Goal: Task Accomplishment & Management: Use online tool/utility

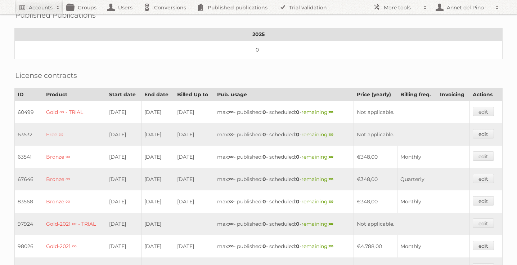
scroll to position [374, 0]
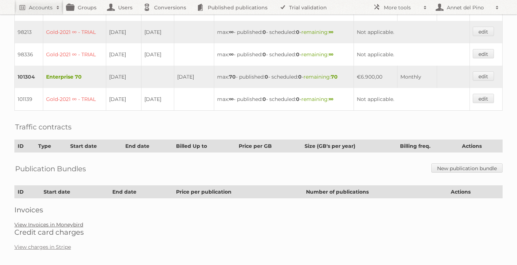
click at [76, 221] on link "View Invoices in Moneybird" at bounding box center [48, 224] width 69 height 6
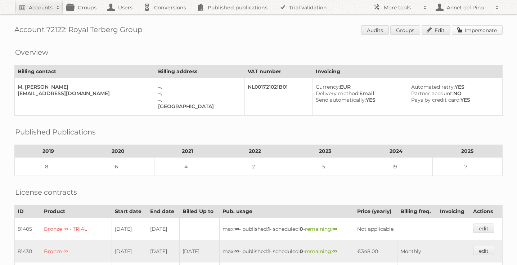
click at [480, 28] on link "Impersonate" at bounding box center [477, 29] width 51 height 9
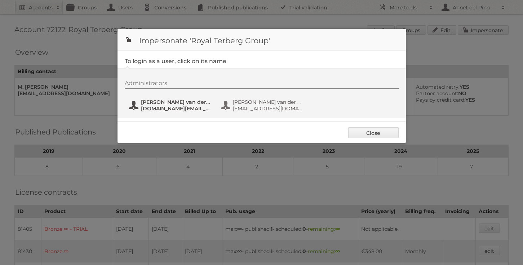
click at [174, 107] on span "marketing.group@terberg.com" at bounding box center [176, 108] width 70 height 6
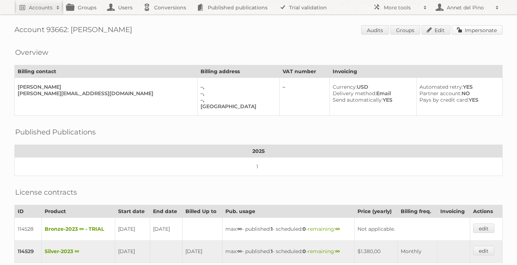
click at [489, 28] on link "Impersonate" at bounding box center [477, 29] width 51 height 9
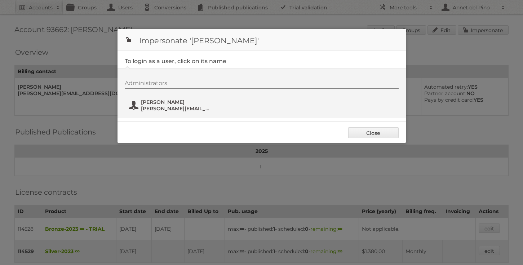
click at [175, 104] on span "Sarah Sillow" at bounding box center [176, 102] width 70 height 6
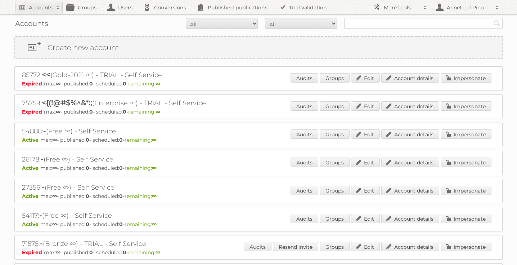
click at [365, 29] on div "Accounts All Active Expired Pending All Paid Trials Self service Search" at bounding box center [258, 23] width 489 height 18
click at [365, 26] on input "text" at bounding box center [423, 23] width 159 height 11
type input "Lidl"
click at [492, 18] on input "Search" at bounding box center [497, 23] width 11 height 11
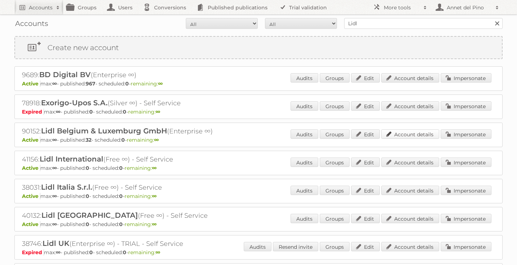
click at [421, 137] on link "Account details" at bounding box center [411, 133] width 58 height 9
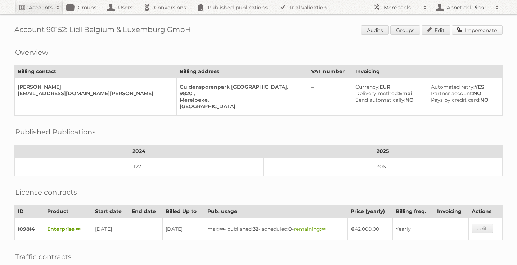
click at [488, 33] on link "Impersonate" at bounding box center [477, 29] width 51 height 9
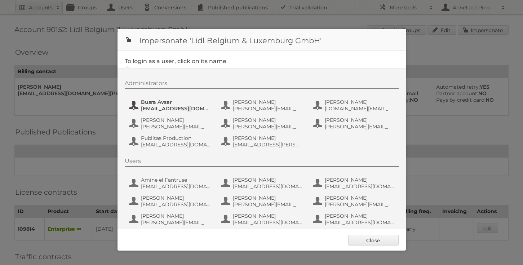
click at [181, 104] on span "Busra Avsar" at bounding box center [176, 102] width 70 height 6
